Goal: Information Seeking & Learning: Learn about a topic

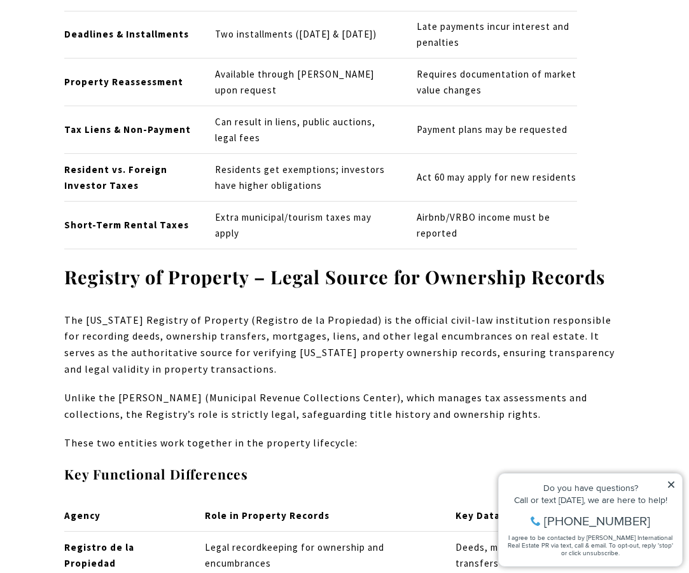
scroll to position [5914, 0]
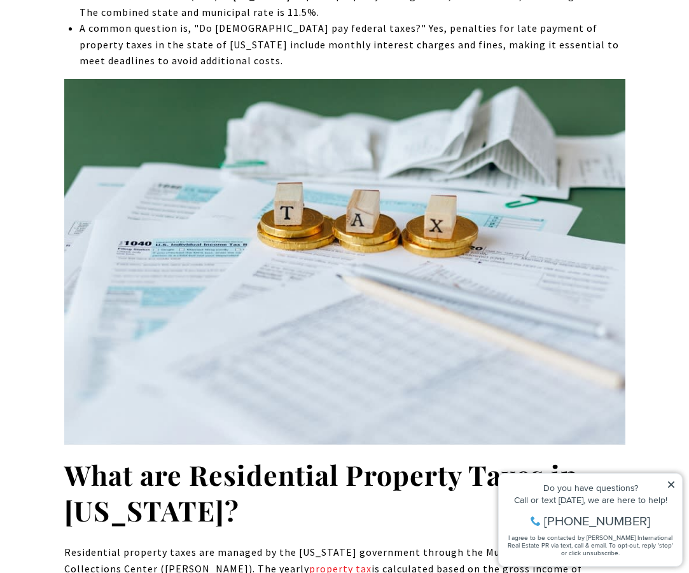
scroll to position [774, 0]
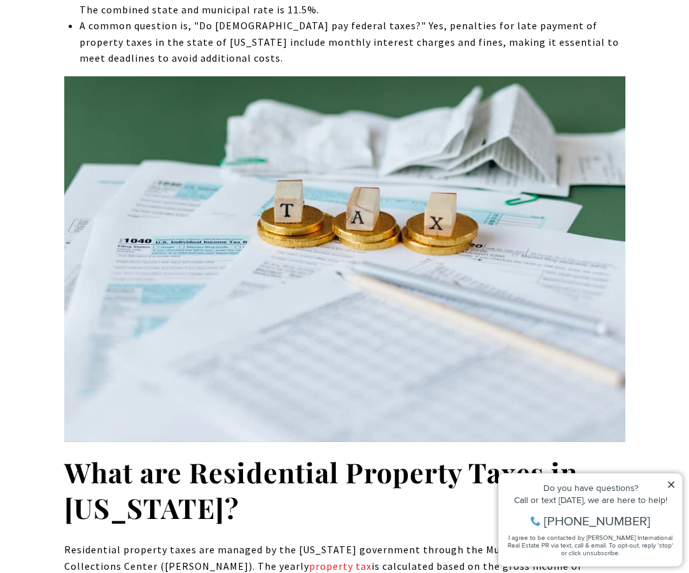
click at [252, 59] on li "A common question is, "Do [DEMOGRAPHIC_DATA] pay federal taxes?" Yes, penalties…" at bounding box center [351, 42] width 545 height 49
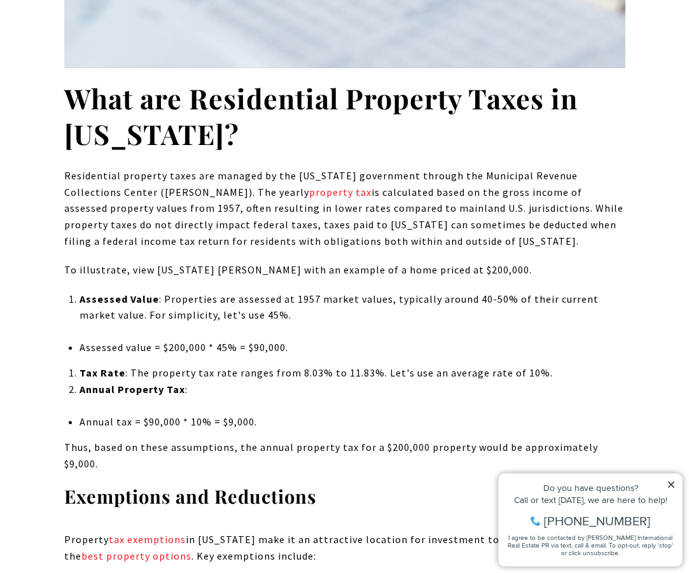
scroll to position [1173, 0]
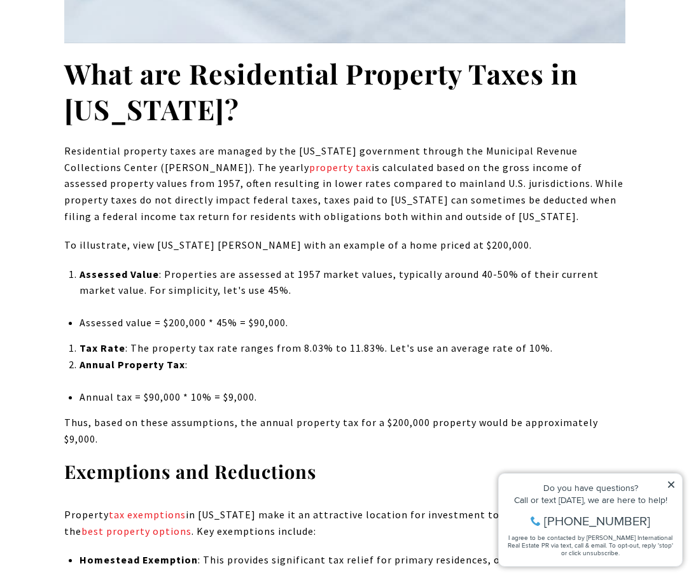
click at [295, 118] on h2 "What are Residential Property Taxes in [US_STATE]?" at bounding box center [344, 91] width 561 height 71
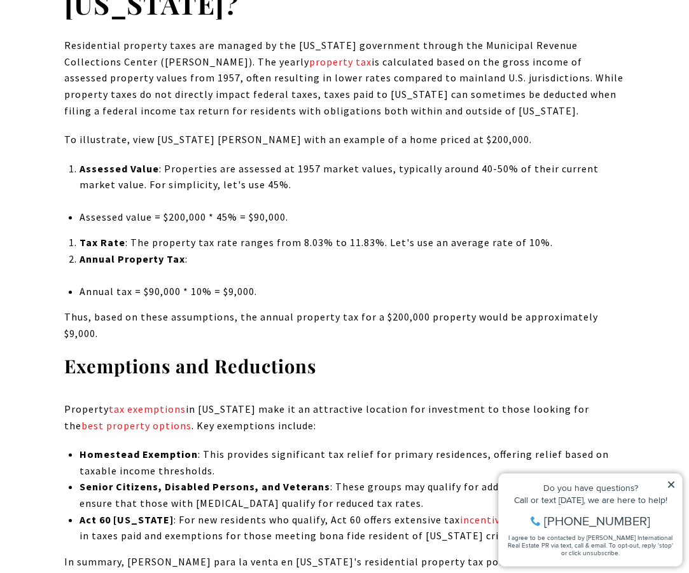
scroll to position [1291, 0]
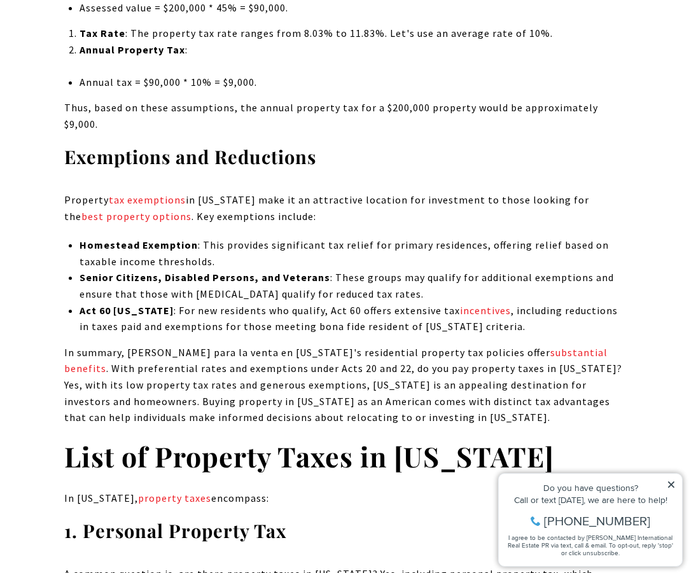
scroll to position [1493, 0]
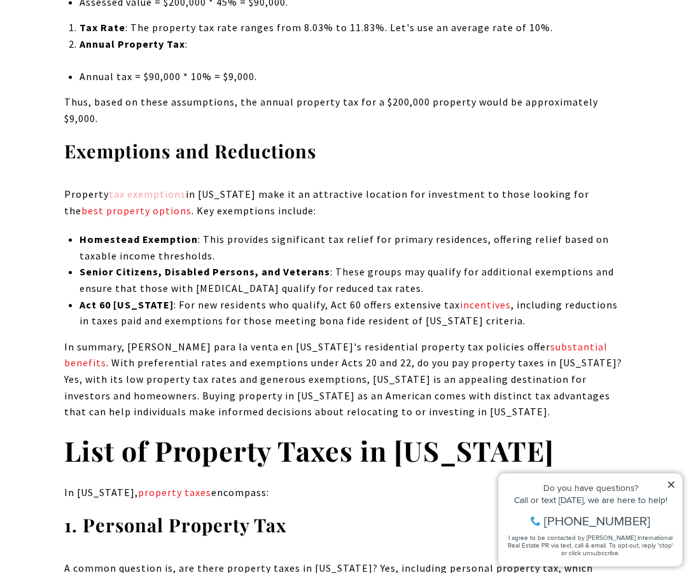
click at [166, 188] on link "tax exemptions" at bounding box center [147, 194] width 77 height 13
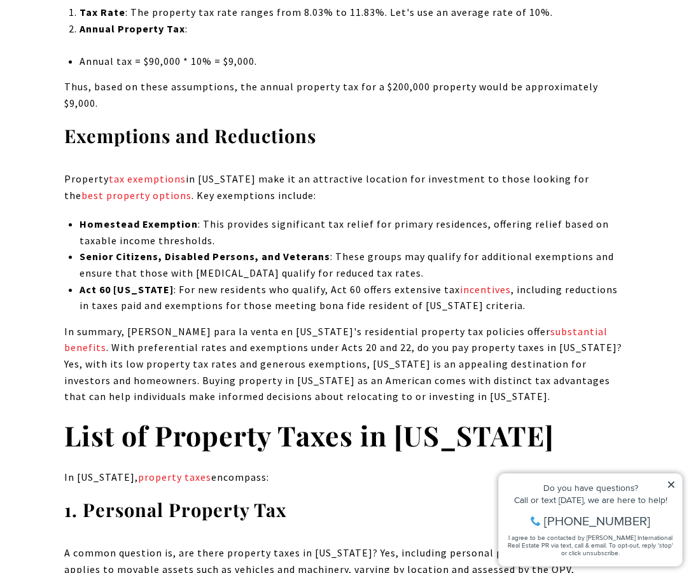
scroll to position [1511, 0]
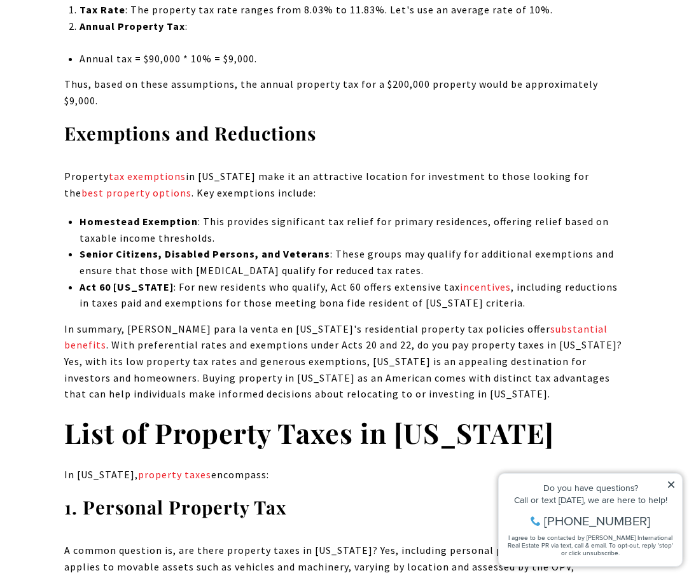
click at [420, 247] on li "Senior Citizens, Disabled Persons, and Veterans : These groups may qualify for …" at bounding box center [351, 262] width 545 height 32
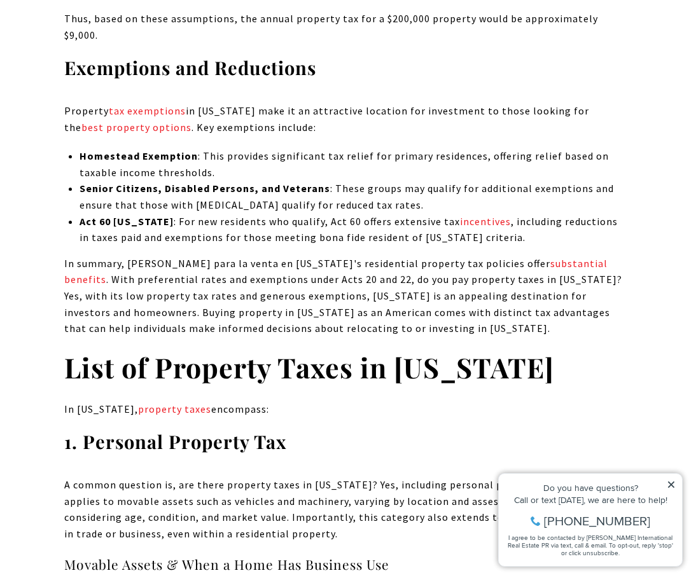
scroll to position [1578, 0]
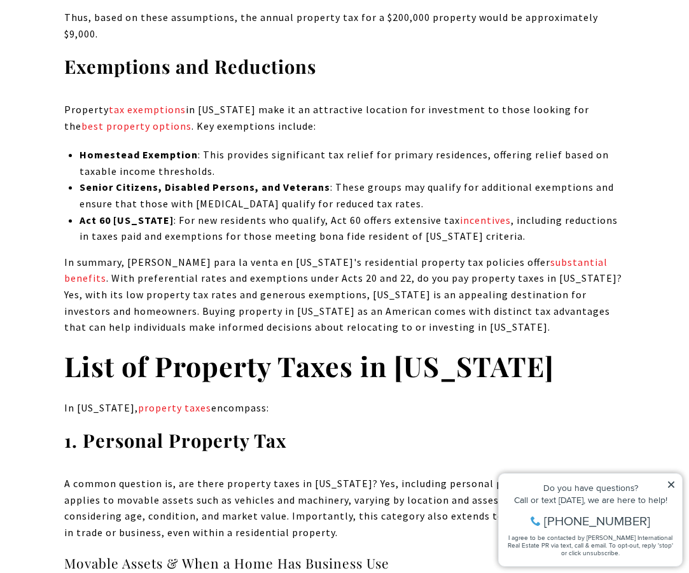
click at [522, 217] on li "Act 60 [US_STATE] : For new residents who qualify, Act 60 offers extensive tax …" at bounding box center [351, 228] width 545 height 32
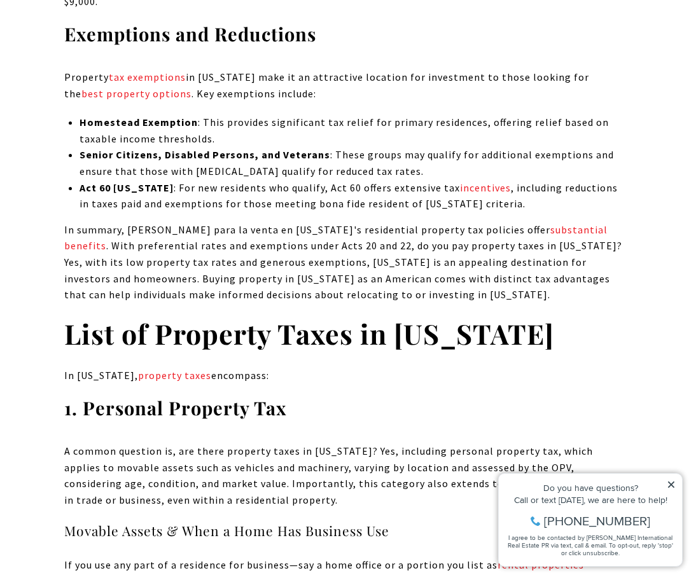
scroll to position [1627, 0]
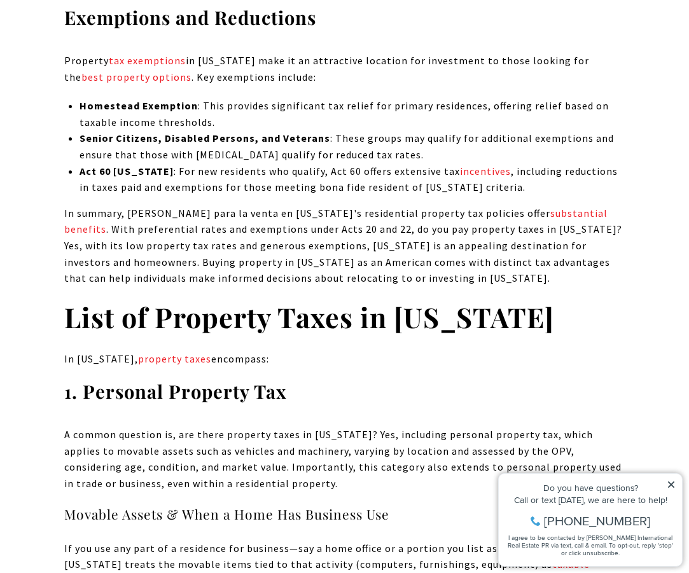
click at [425, 240] on p "In summary, [PERSON_NAME] para la venta en [US_STATE]'s residential property ta…" at bounding box center [344, 245] width 561 height 81
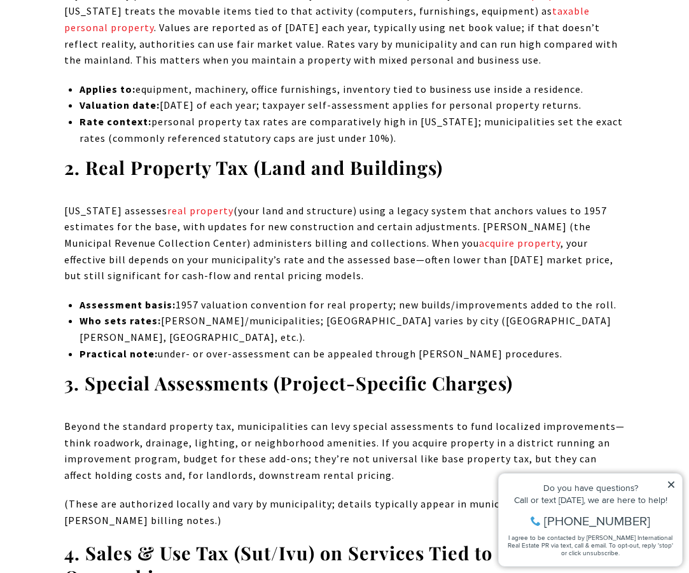
scroll to position [2226, 0]
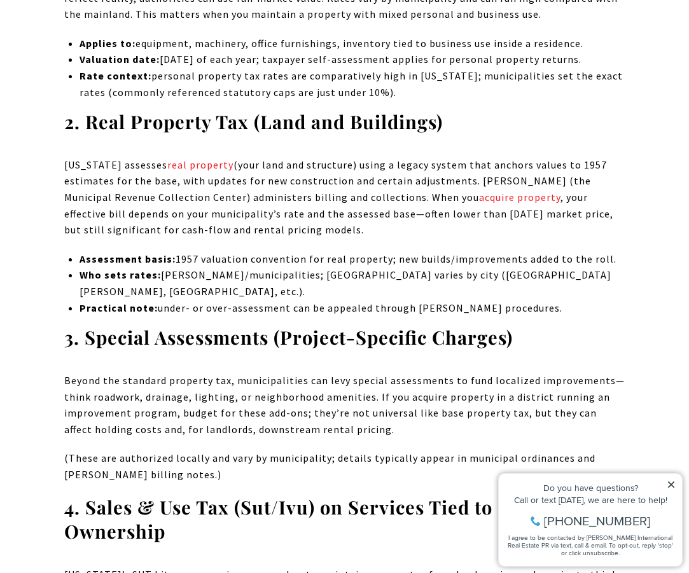
click at [604, 373] on p "Beyond the standard property tax, municipalities can levy special assessments t…" at bounding box center [344, 405] width 561 height 65
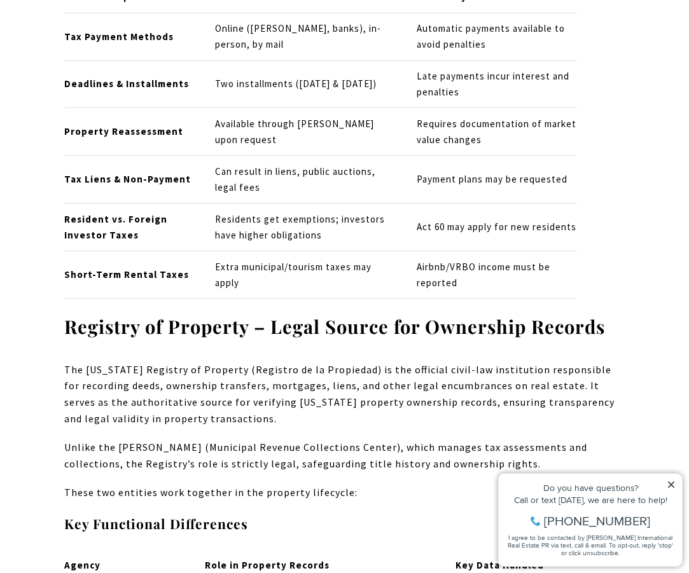
scroll to position [5859, 0]
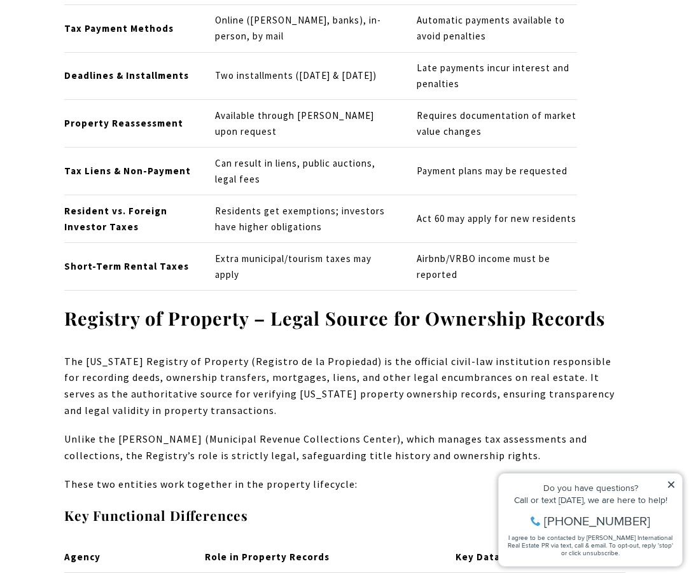
click at [81, 306] on strong "Registry of Property – Legal Source for Ownership Records" at bounding box center [334, 318] width 540 height 24
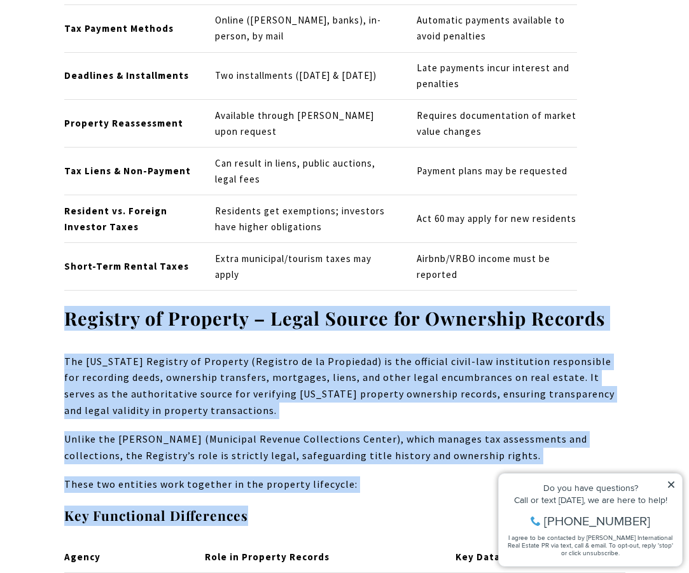
drag, startPoint x: 65, startPoint y: 173, endPoint x: 638, endPoint y: 429, distance: 627.0
copy div "Registry of Property – Legal Source for Ownership Records The [US_STATE] Regist…"
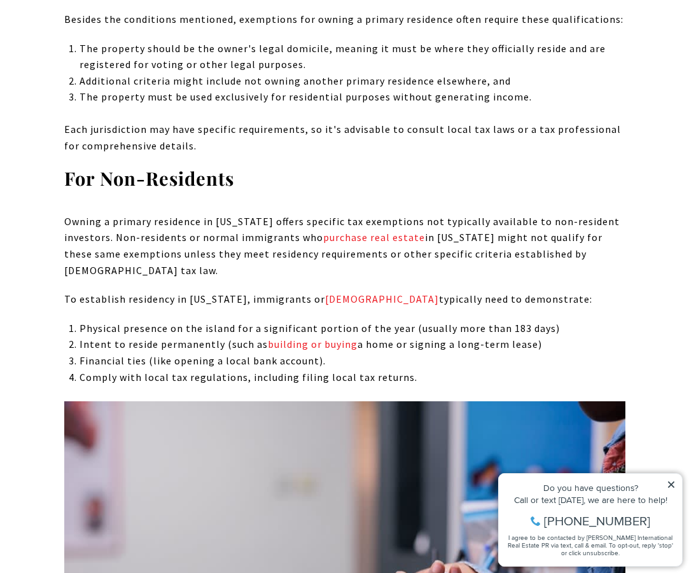
scroll to position [8679, 0]
click at [567, 336] on li "Intent to reside permanently (such as building or buying a home or signing a lo…" at bounding box center [351, 344] width 545 height 17
click at [471, 352] on li "Financial ties (like opening a local bank account)." at bounding box center [351, 360] width 545 height 17
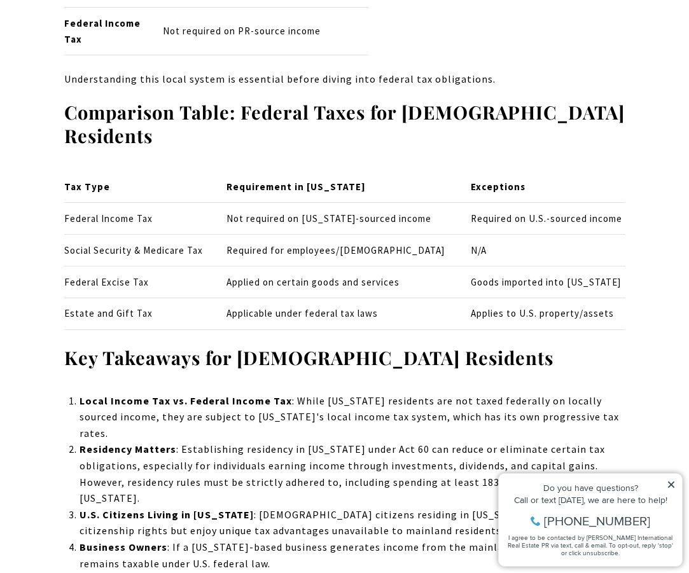
scroll to position [12558, 0]
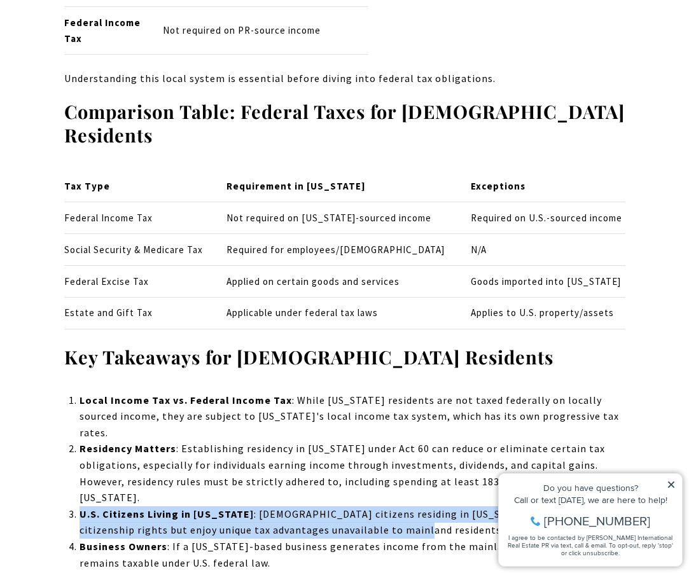
drag, startPoint x: 383, startPoint y: 164, endPoint x: 77, endPoint y: 144, distance: 307.2
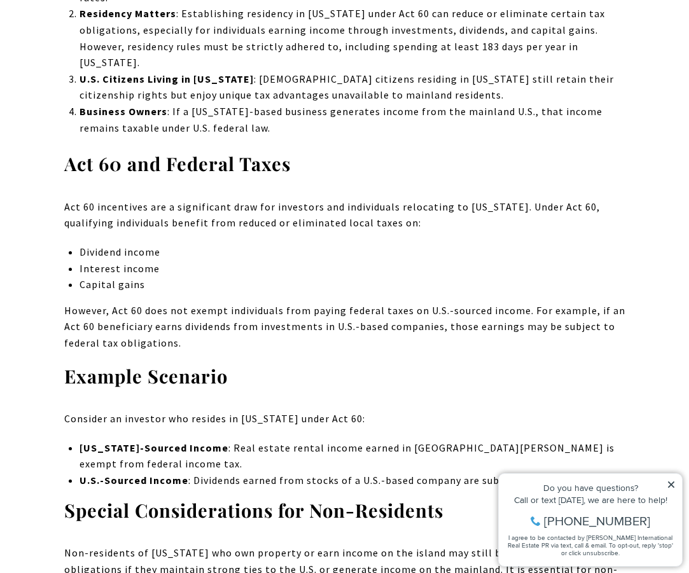
scroll to position [12994, 0]
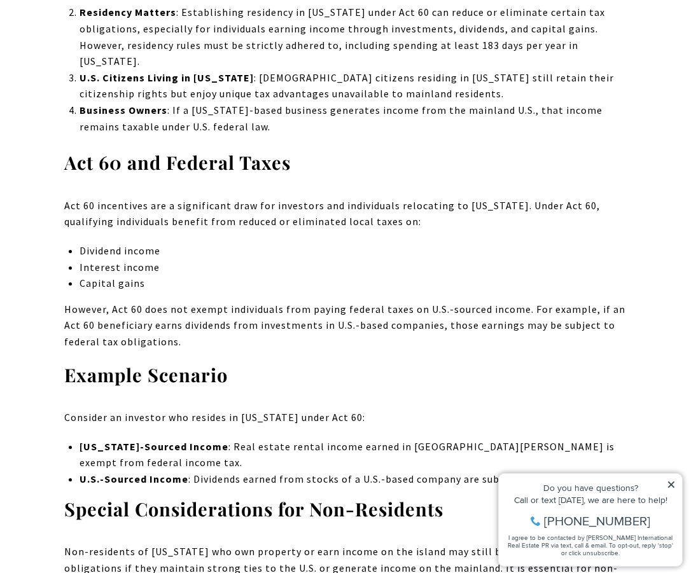
click at [356, 544] on p "Non-residents of [US_STATE] who own property or earn income on the island may s…" at bounding box center [344, 568] width 561 height 49
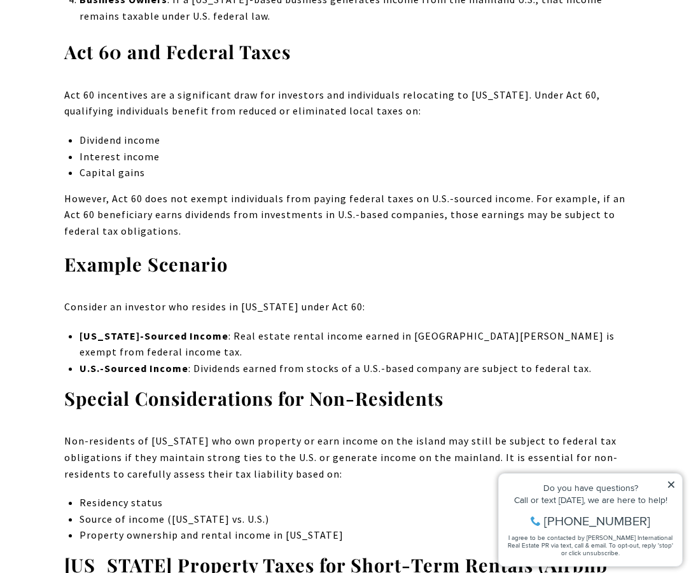
scroll to position [13117, 0]
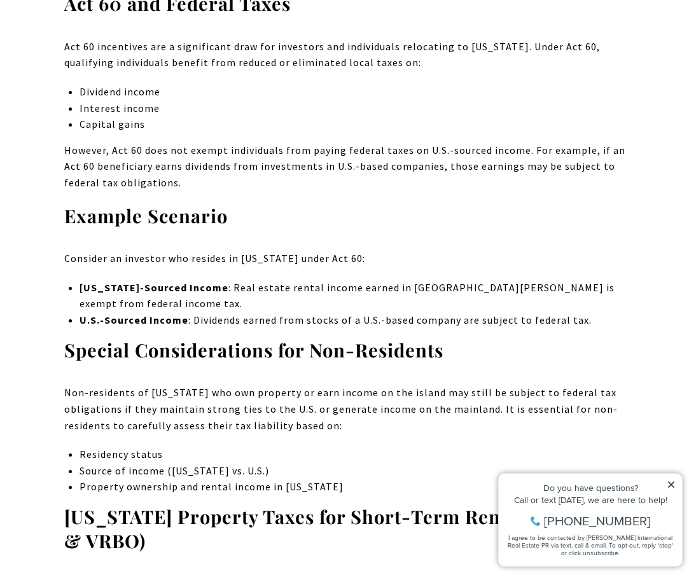
scroll to position [13158, 0]
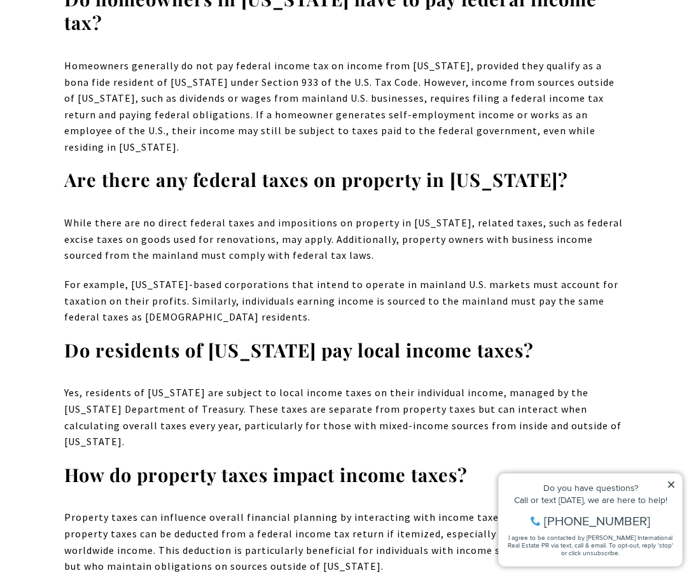
scroll to position [15047, 0]
